Goal: Task Accomplishment & Management: Manage account settings

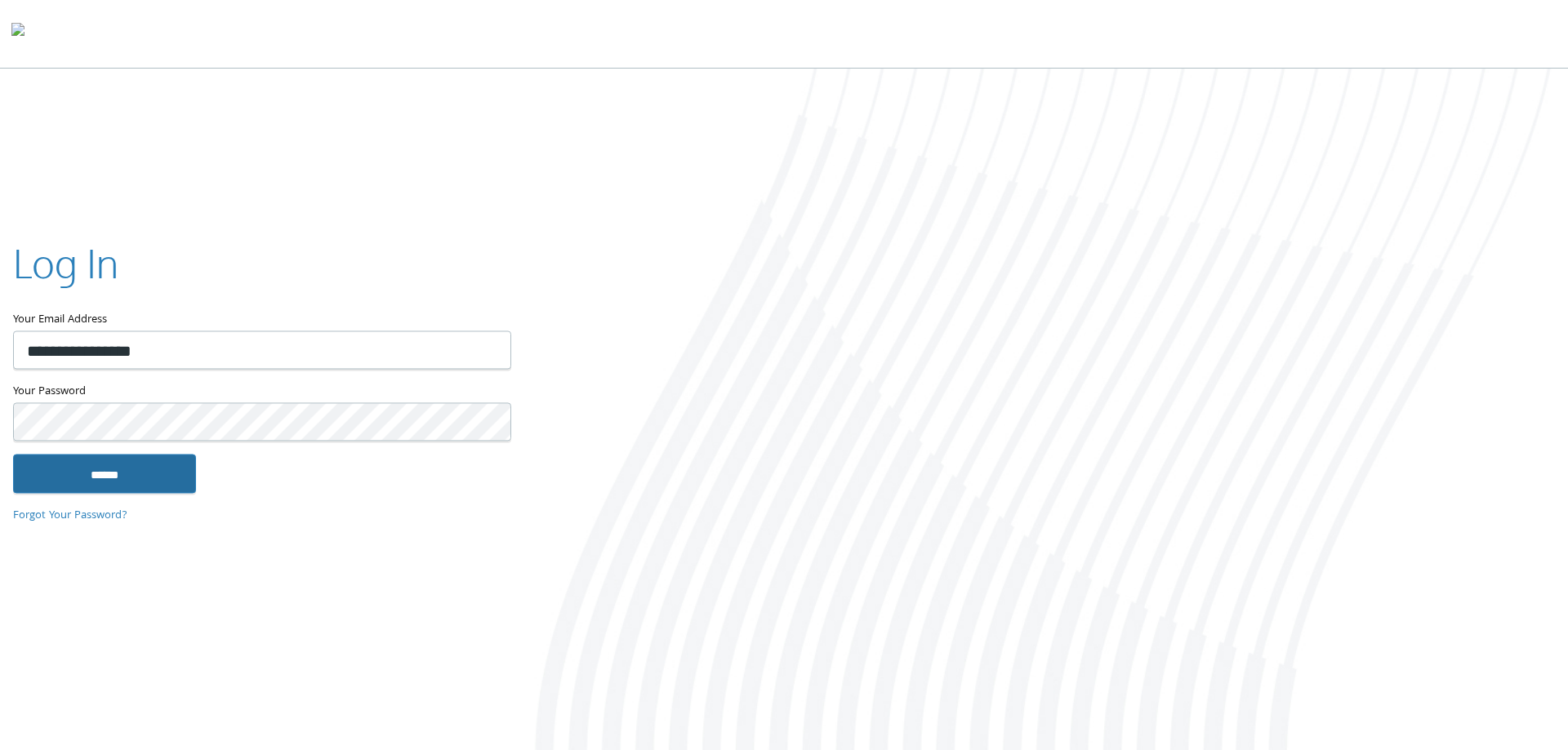
click at [131, 474] on input "******" at bounding box center [104, 474] width 183 height 39
